Goal: Information Seeking & Learning: Learn about a topic

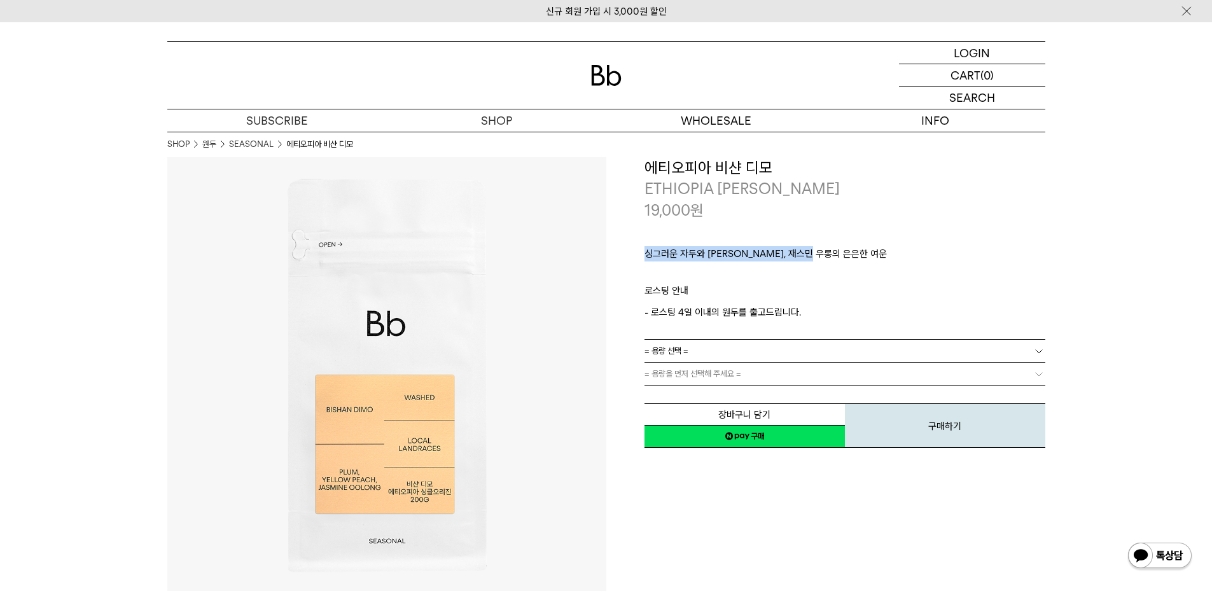
drag, startPoint x: 646, startPoint y: 250, endPoint x: 831, endPoint y: 255, distance: 184.5
click at [831, 255] on p "싱그러운 자두와 황도, 재스민 우롱의 은은한 여운" at bounding box center [844, 257] width 401 height 22
copy p "싱그러운 자두와 황도, 재스민 우롱의 은은한 여운"
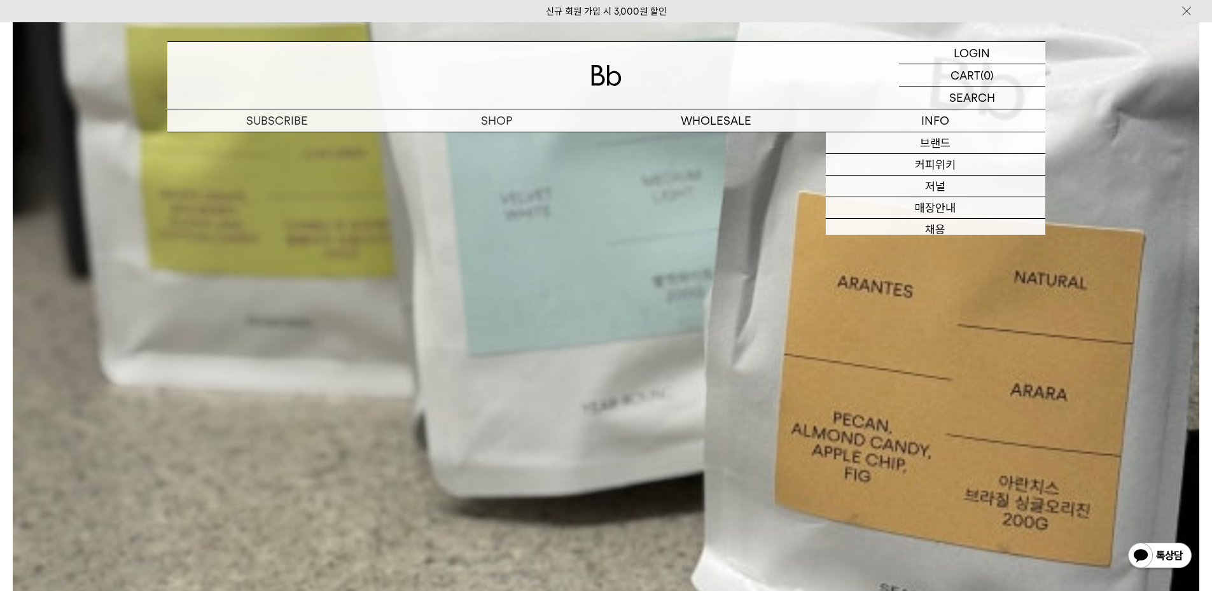
scroll to position [1145, 0]
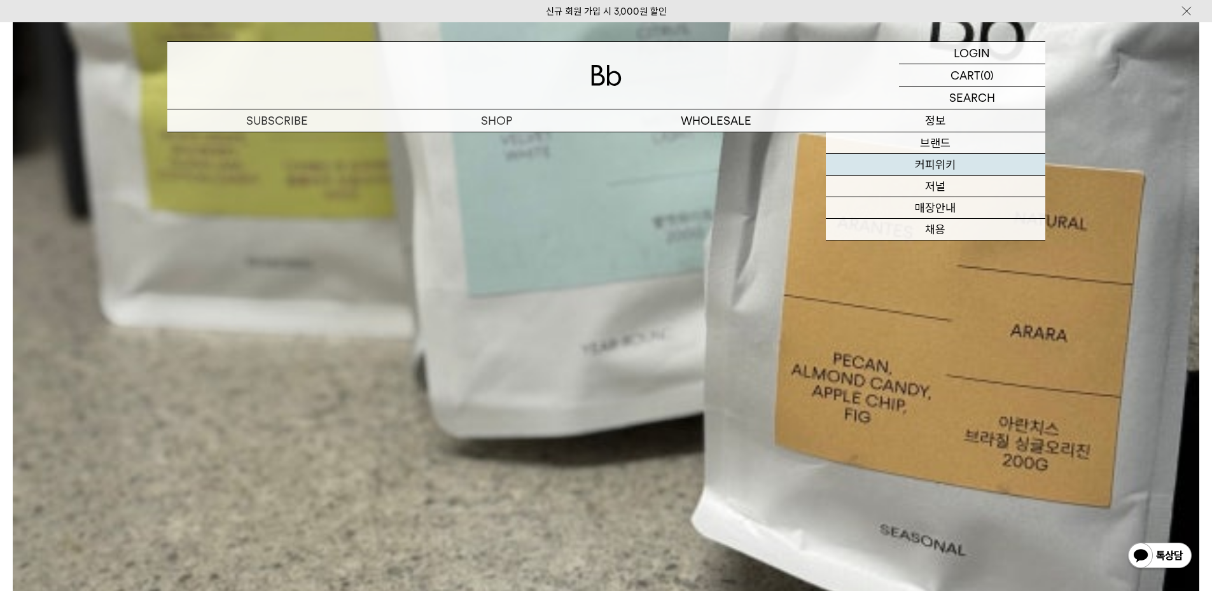
click at [934, 158] on link "커피위키" at bounding box center [935, 165] width 219 height 22
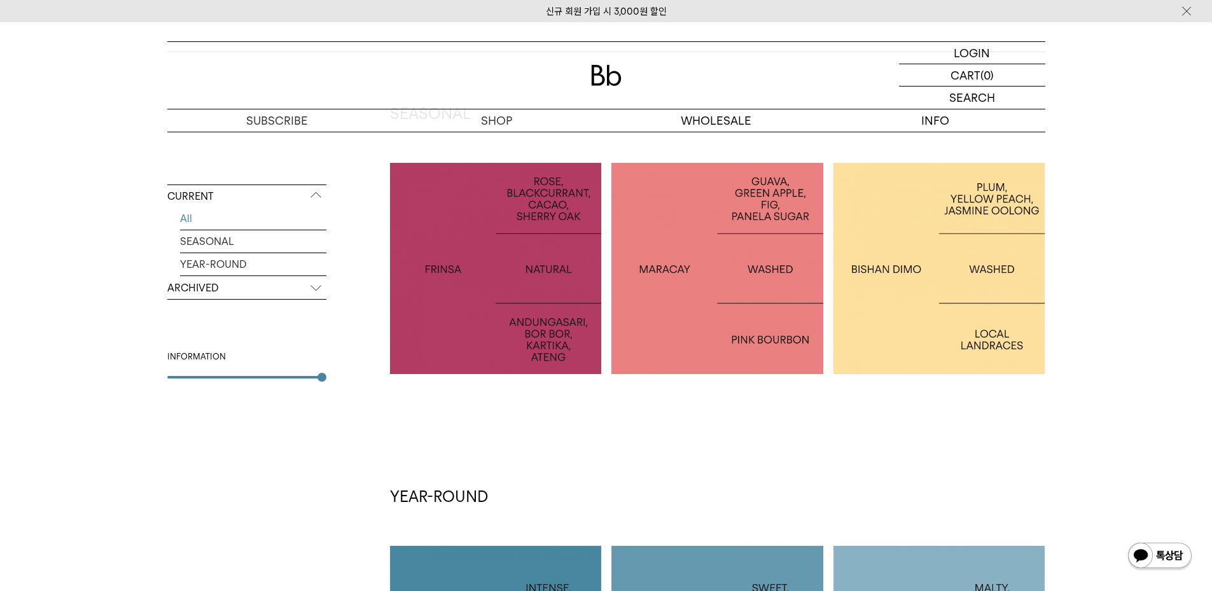
scroll to position [318, 0]
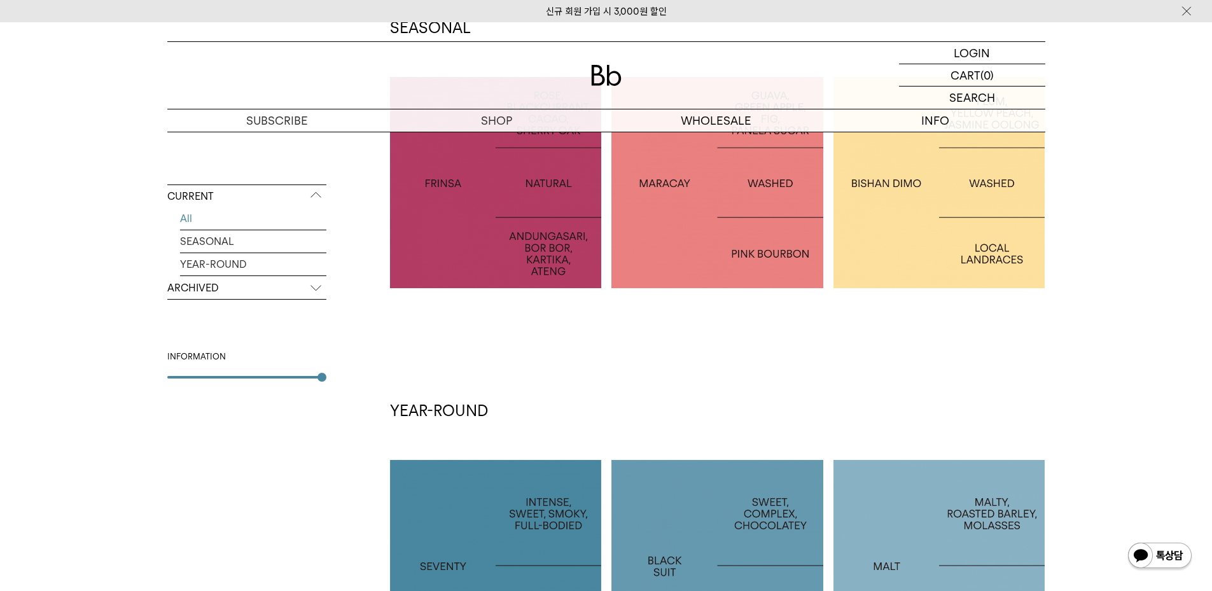
click at [542, 219] on div at bounding box center [496, 183] width 212 height 212
